Goal: Obtain resource: Download file/media

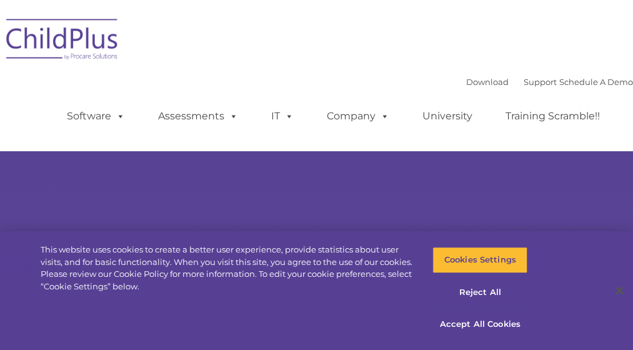
select select "MEDIUM"
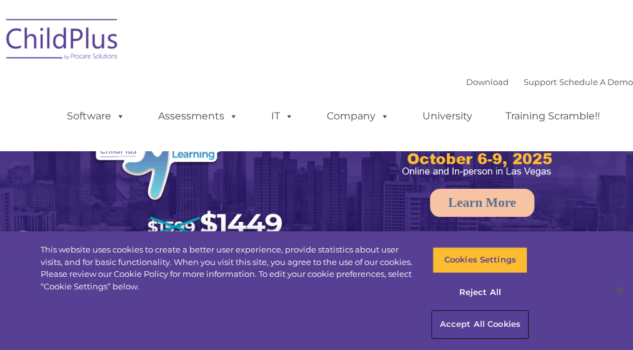
click at [474, 323] on button "Accept All Cookies" at bounding box center [479, 324] width 95 height 26
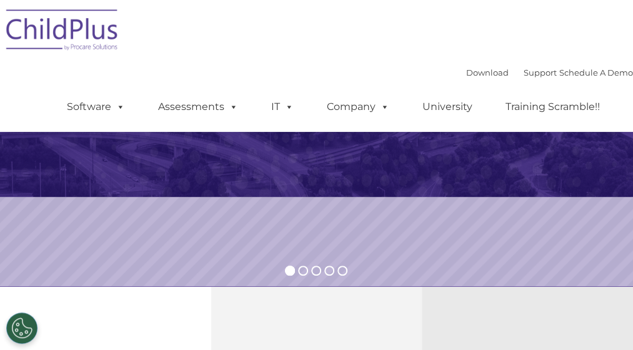
scroll to position [199, 0]
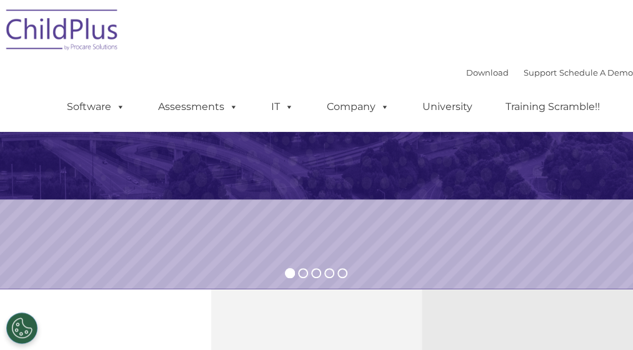
click at [67, 34] on img at bounding box center [62, 32] width 125 height 62
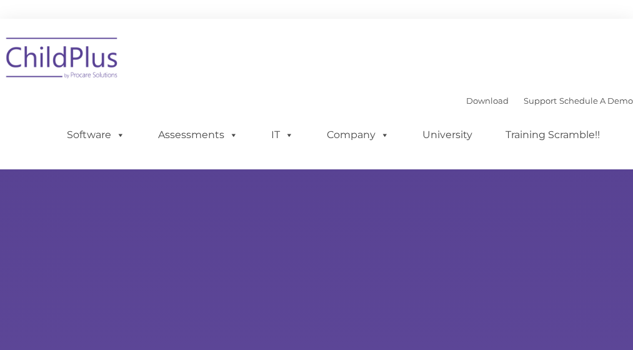
type input ""
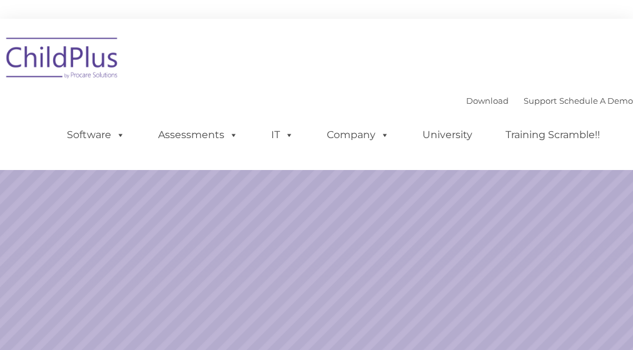
select select "MEDIUM"
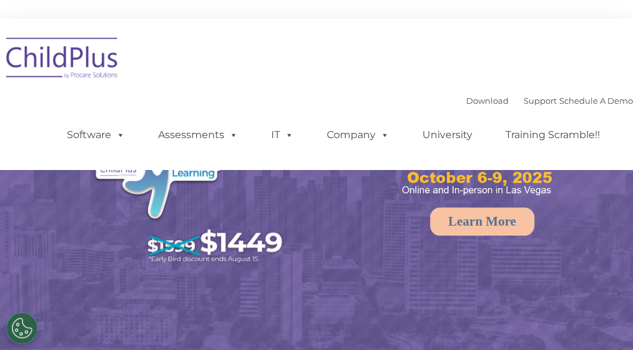
select select "MEDIUM"
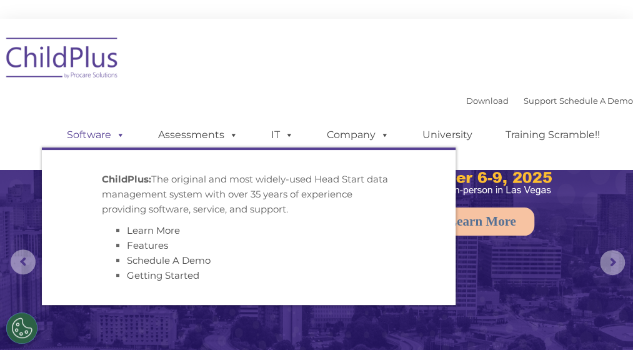
click at [89, 138] on link "Software" at bounding box center [95, 134] width 83 height 25
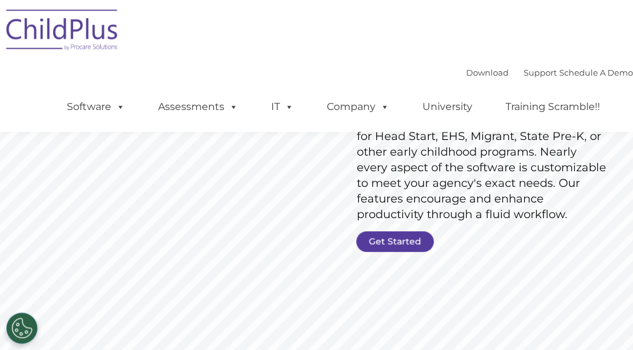
scroll to position [128, 0]
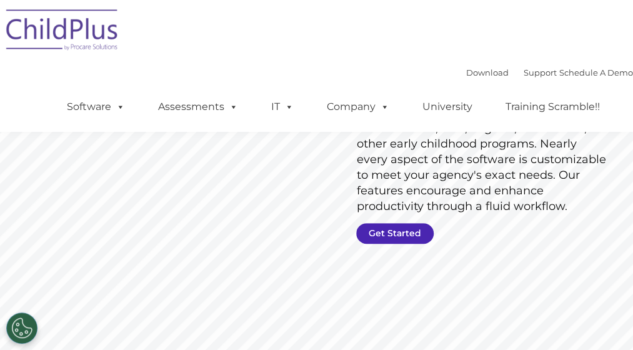
click at [407, 232] on link "Get Started" at bounding box center [394, 233] width 77 height 21
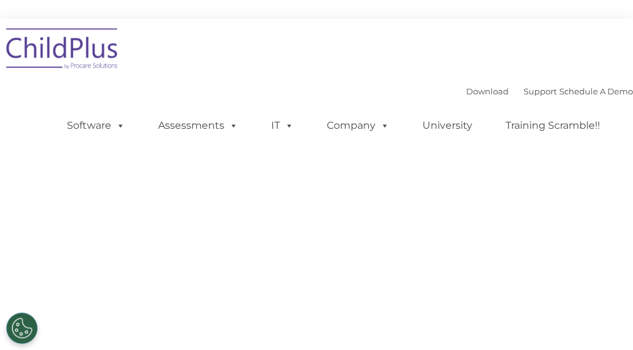
select select "MEDIUM"
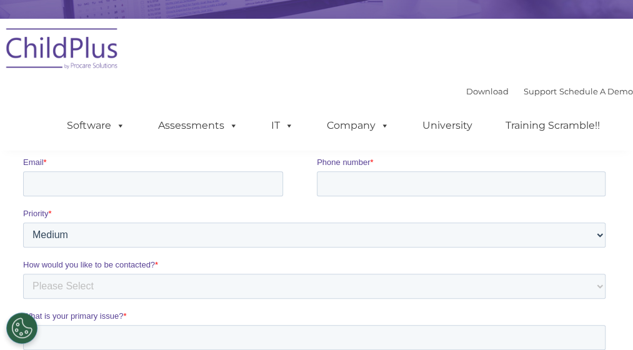
scroll to position [30, 0]
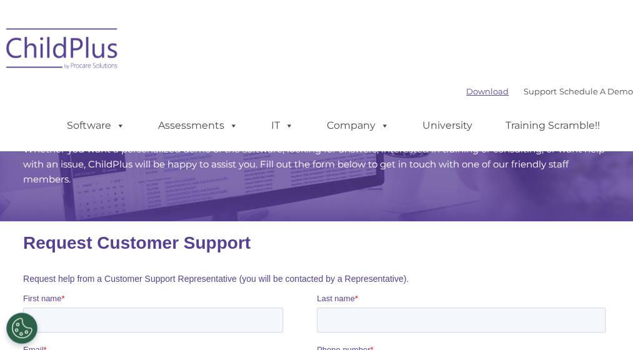
click at [467, 91] on link "Download" at bounding box center [487, 91] width 42 height 10
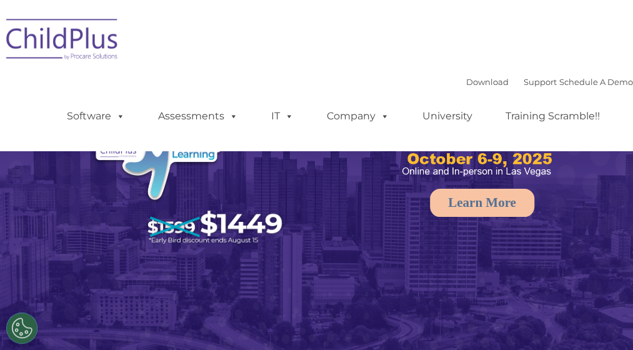
select select "MEDIUM"
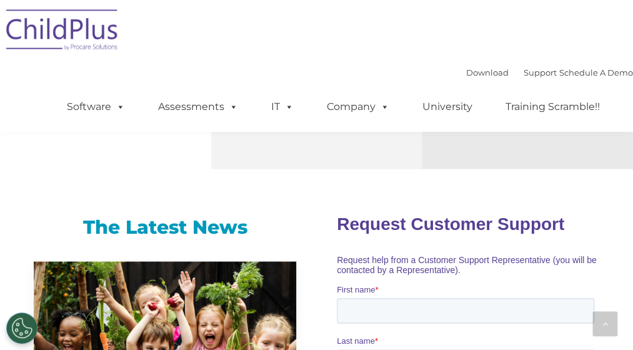
scroll to position [782, 0]
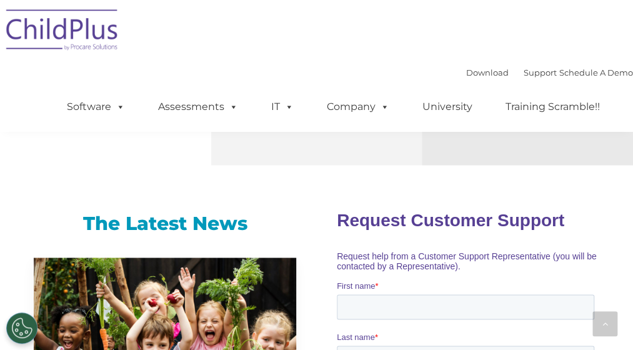
click at [606, 35] on div "Download Support | Schedule A Demo  MENU MENU Software ChildPlus: The original…" at bounding box center [316, 66] width 633 height 132
click at [105, 39] on img at bounding box center [62, 32] width 125 height 62
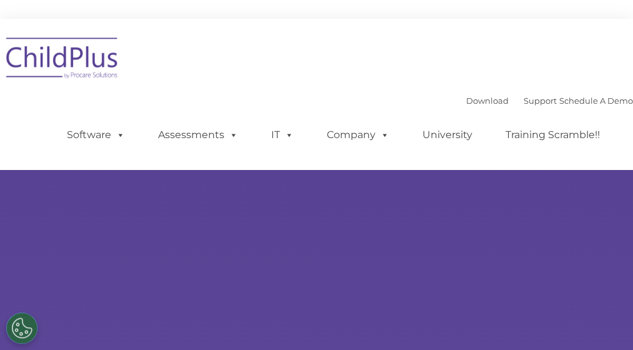
select select "MEDIUM"
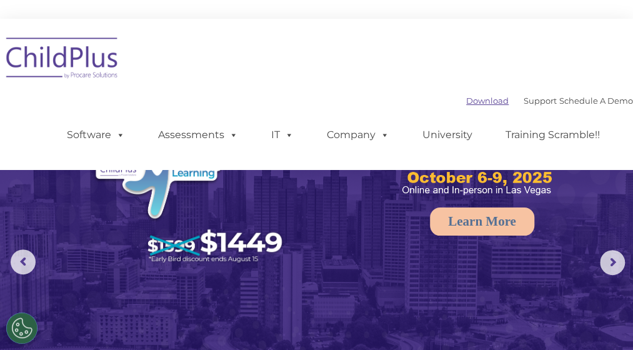
click at [466, 102] on link "Download" at bounding box center [487, 101] width 42 height 10
